Goal: Complete application form

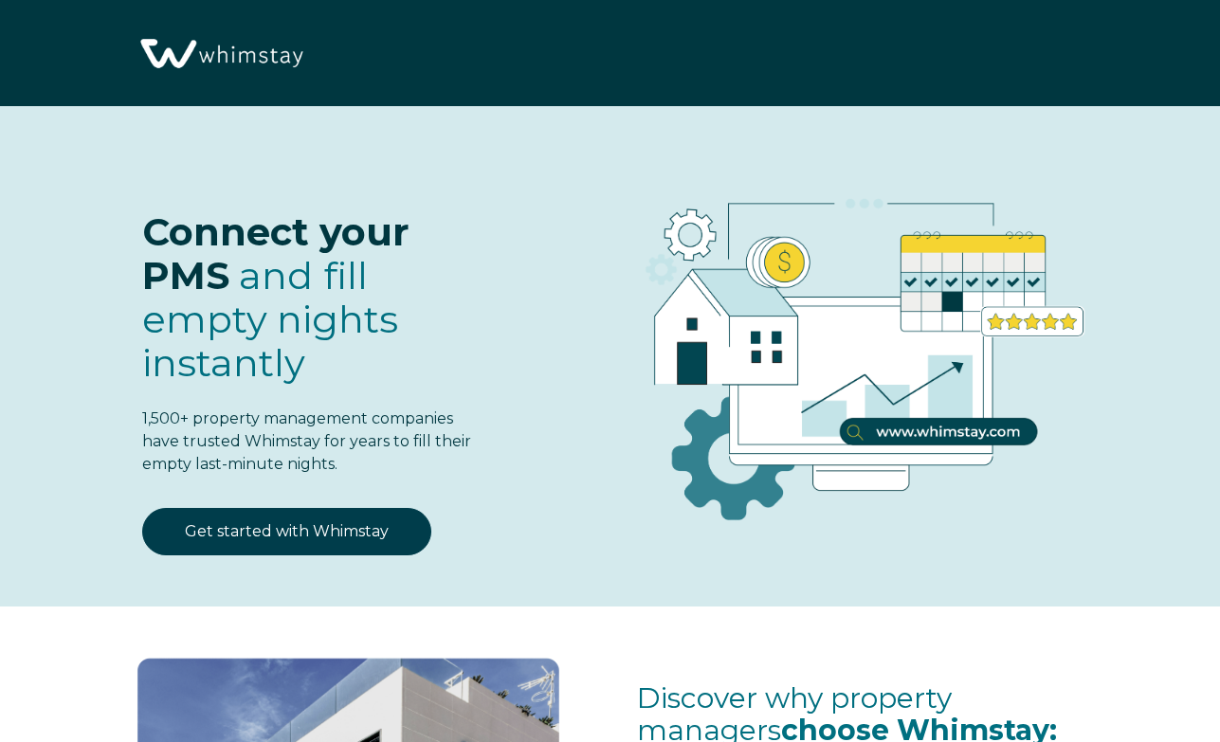
select select "PH"
select select "Standard"
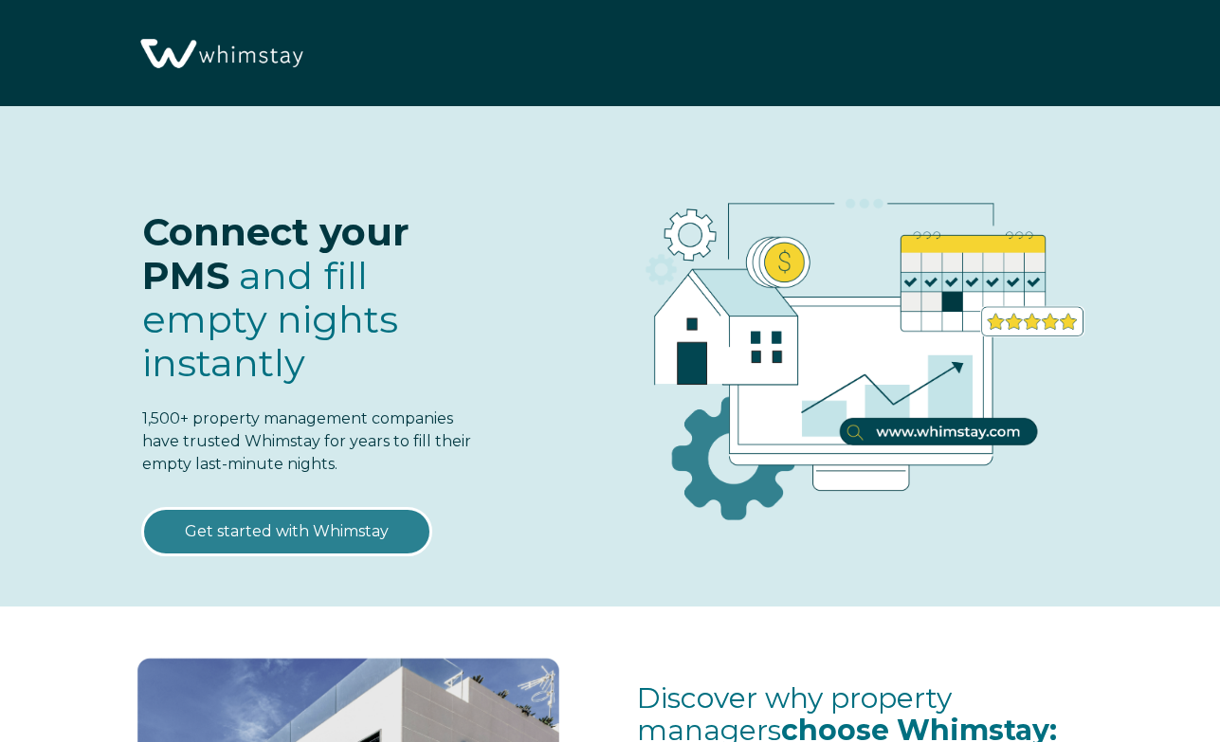
click at [242, 547] on link "Get started with Whimstay" at bounding box center [286, 531] width 289 height 47
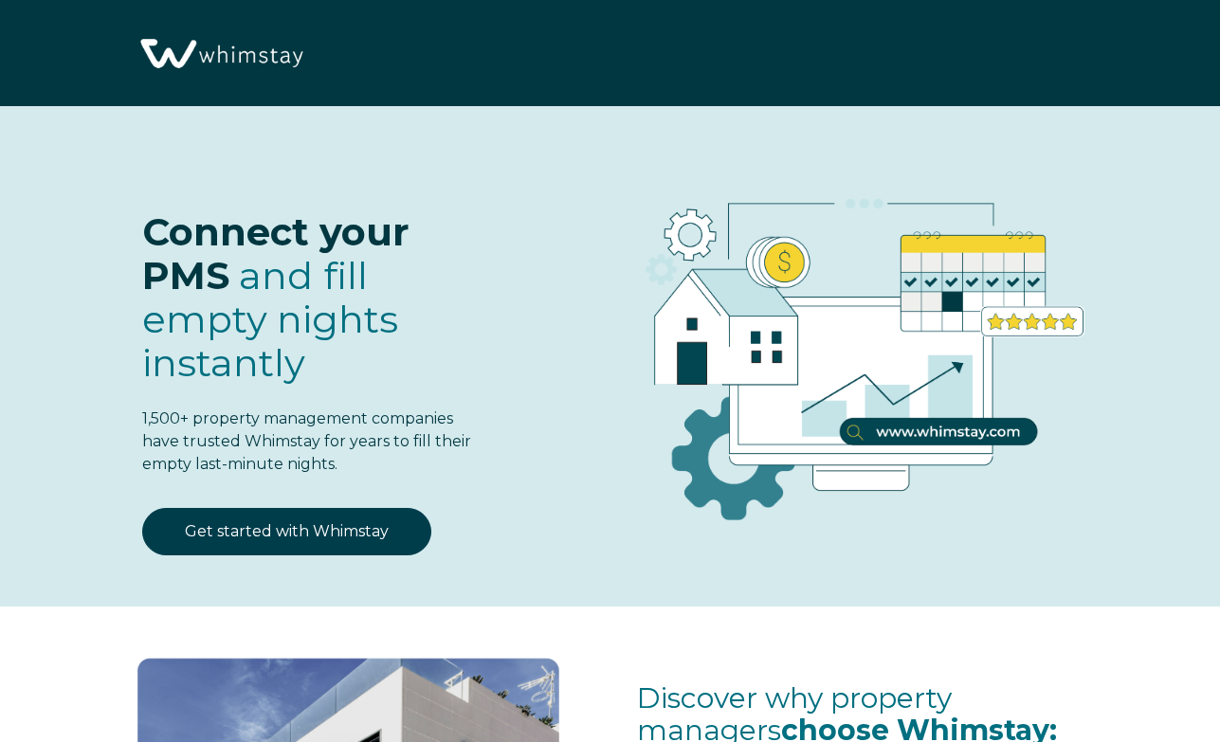
select select "PH"
select select "Standard"
